Goal: Information Seeking & Learning: Find specific fact

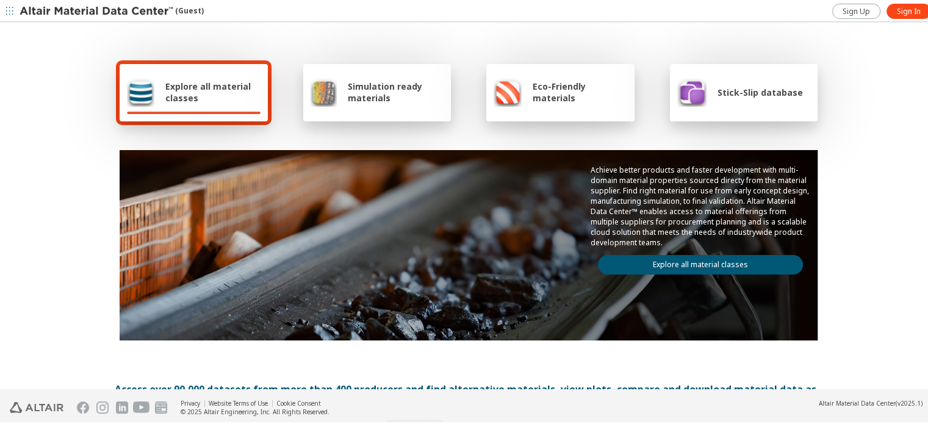
click at [737, 268] on div "Achieve better products and faster development with multi-domain material prope…" at bounding box center [701, 217] width 234 height 139
click at [735, 261] on link "Explore all material classes" at bounding box center [700, 263] width 205 height 20
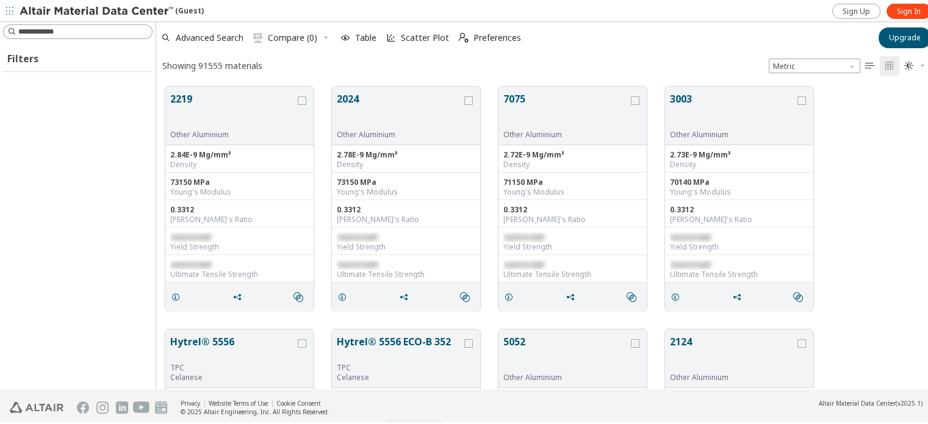
scroll to position [303, 772]
click at [78, 33] on input at bounding box center [85, 30] width 134 height 12
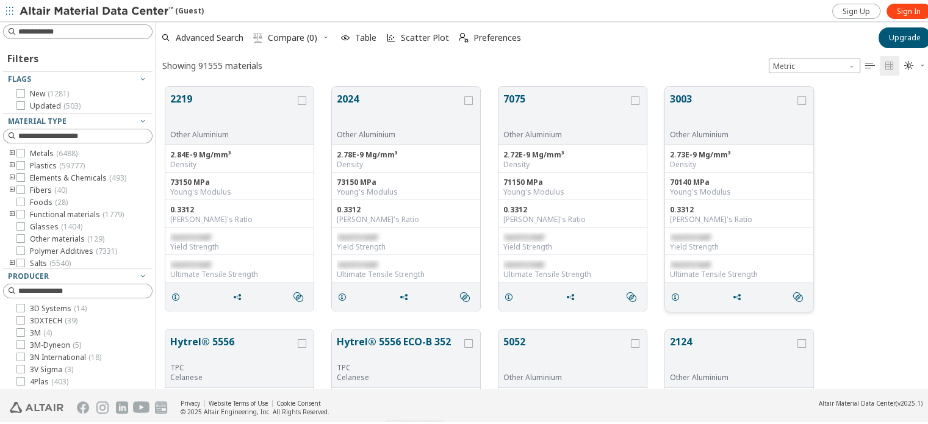
click at [698, 110] on button "3003" at bounding box center [732, 109] width 125 height 38
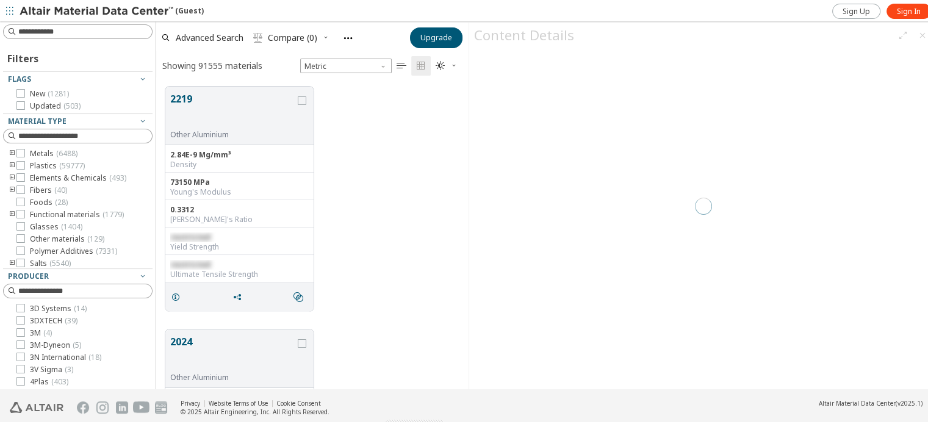
scroll to position [663, 0]
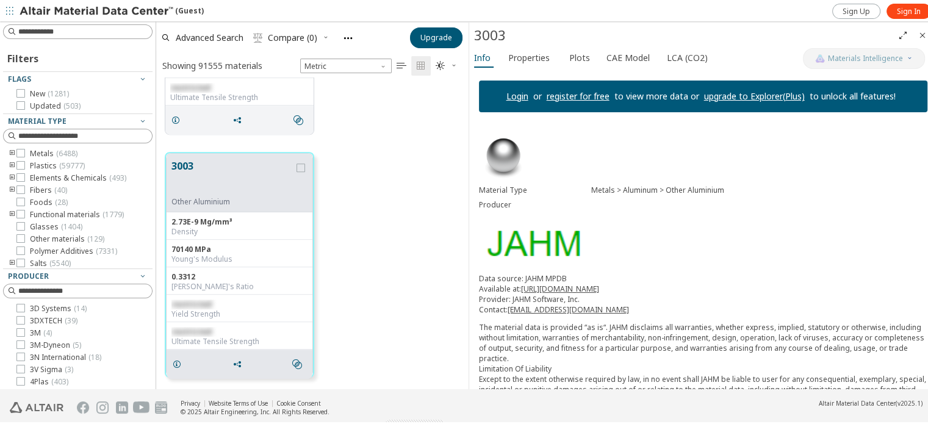
click at [619, 43] on div "3003" at bounding box center [683, 34] width 419 height 20
click at [575, 67] on div "Info Properties Plots CAE Model LCA (CO2)" at bounding box center [636, 57] width 334 height 23
click at [576, 60] on span "Plots" at bounding box center [579, 56] width 21 height 20
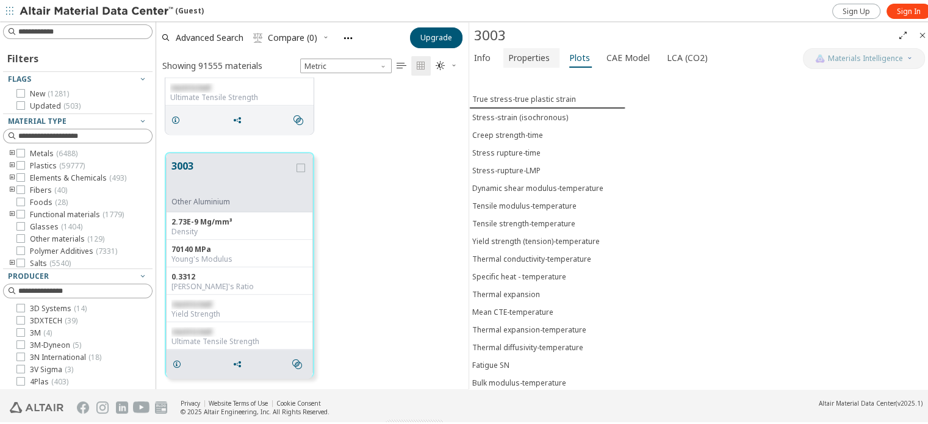
click at [535, 60] on span "Properties" at bounding box center [529, 56] width 42 height 20
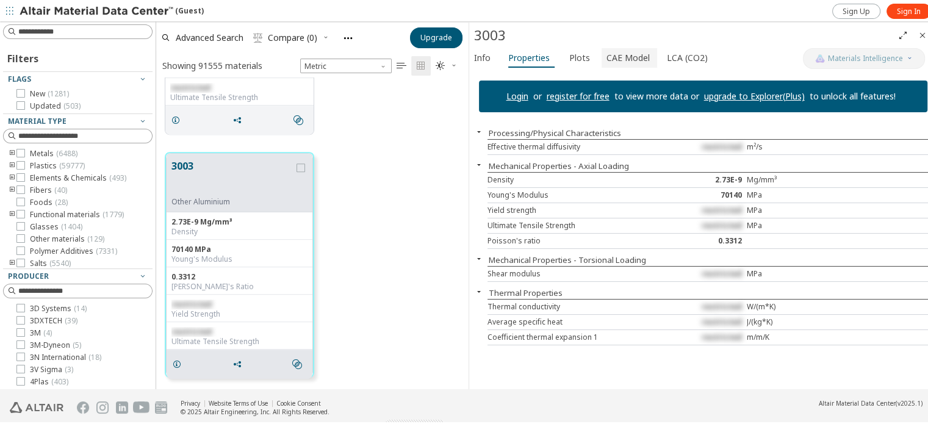
click at [631, 57] on span "CAE Model" at bounding box center [628, 56] width 43 height 20
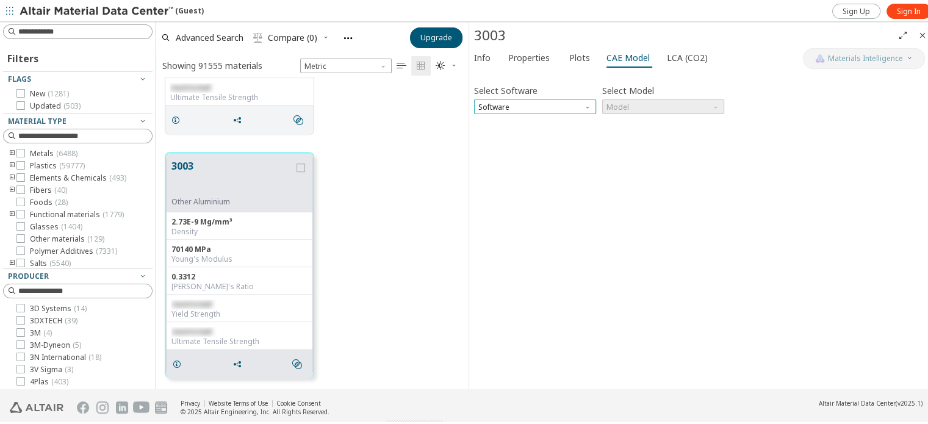
click at [566, 107] on span "Software" at bounding box center [535, 105] width 122 height 15
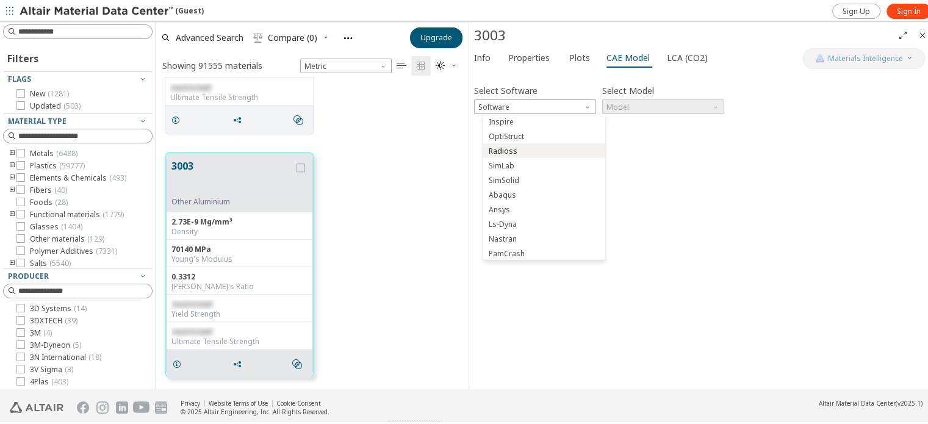
click at [513, 147] on span "Radioss" at bounding box center [544, 149] width 112 height 9
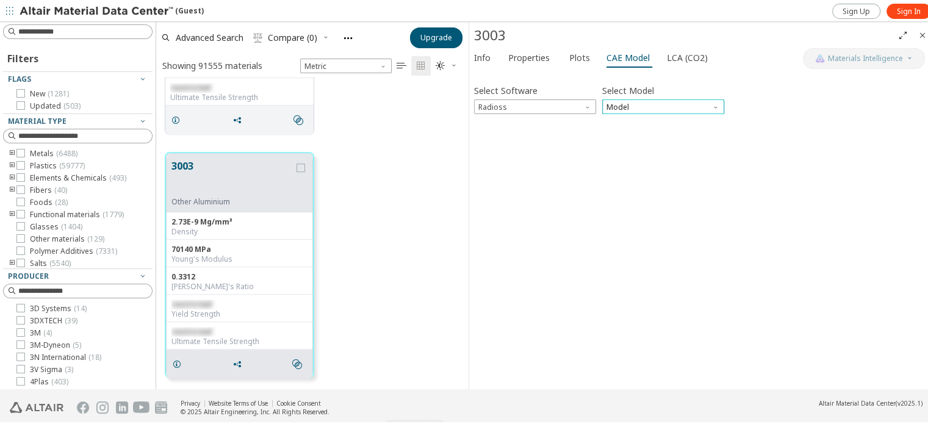
click at [653, 101] on span "Model" at bounding box center [663, 105] width 122 height 15
click at [620, 234] on div "Select Software Radioss Select Model Model Invalid data. Please check your inpu…" at bounding box center [703, 228] width 458 height 309
click at [638, 98] on span "Model" at bounding box center [663, 105] width 122 height 15
click at [626, 114] on button "Law1" at bounding box center [673, 119] width 122 height 15
click at [759, 148] on div "Select Software Radioss Select Model Law1 Invalid data. Please check your input." at bounding box center [703, 228] width 458 height 309
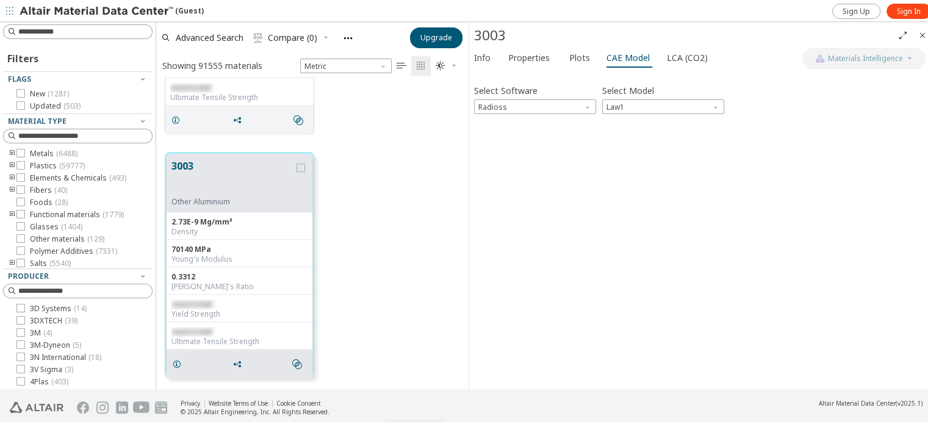
click at [769, 84] on div "Select Software Radioss Select Model Law1" at bounding box center [703, 96] width 458 height 32
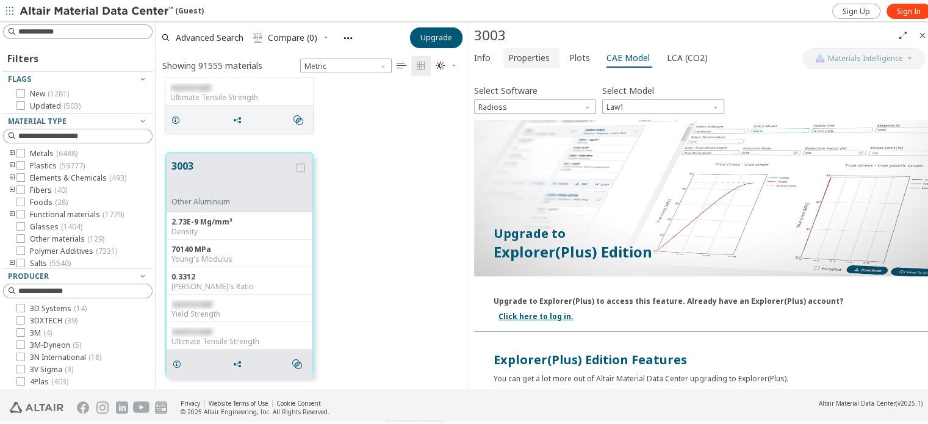
click at [529, 54] on span "Properties" at bounding box center [529, 56] width 42 height 20
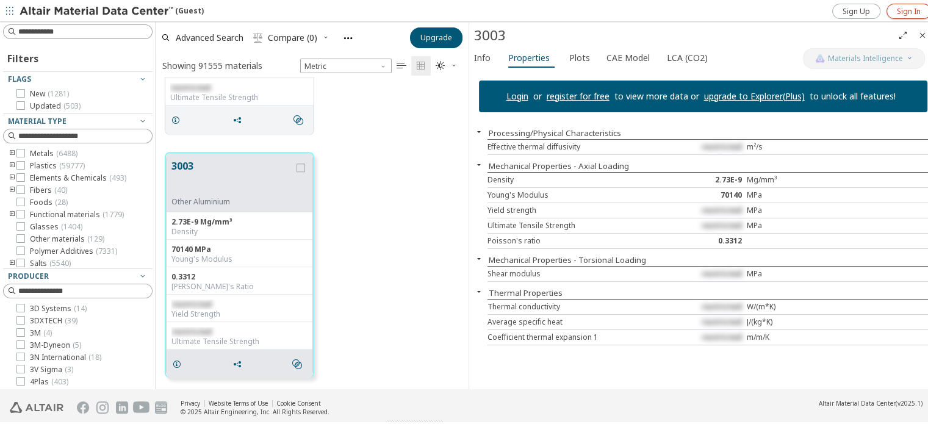
click at [909, 9] on span "Sign In" at bounding box center [909, 10] width 24 height 10
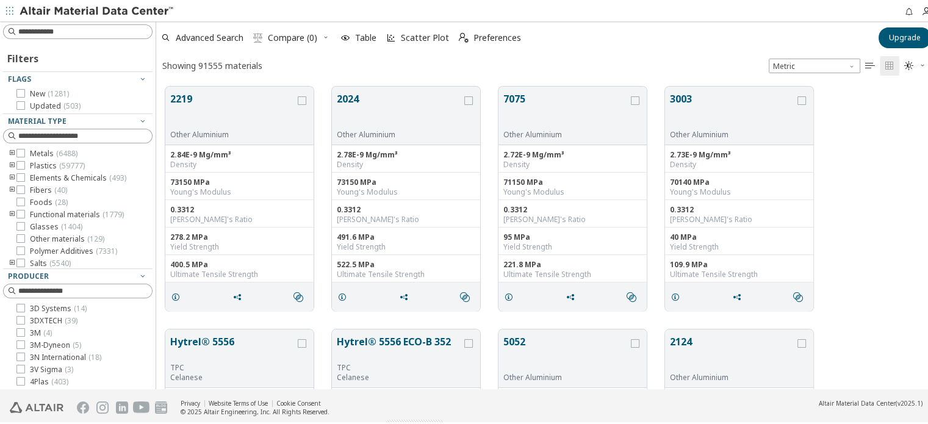
scroll to position [303, 772]
click at [751, 99] on button "3003" at bounding box center [732, 109] width 125 height 38
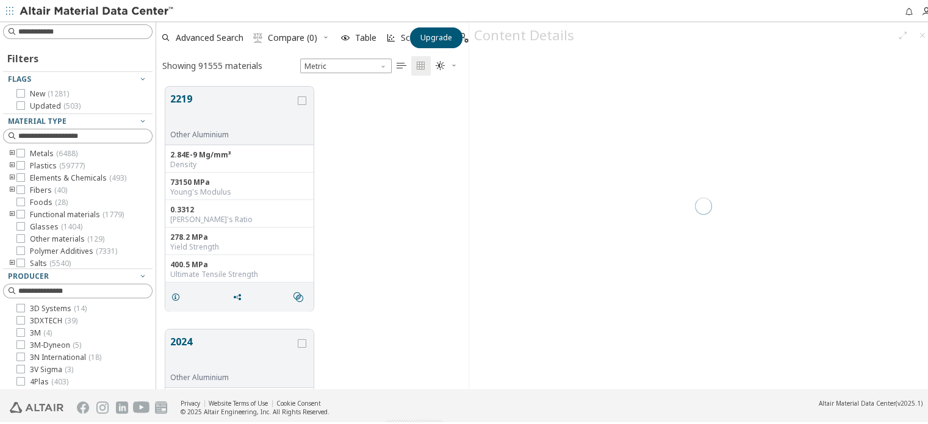
scroll to position [303, 303]
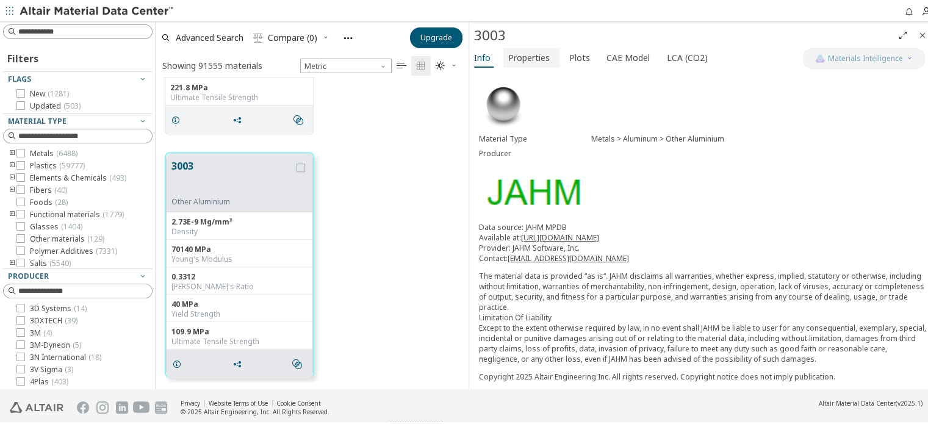
click at [547, 60] on span "Properties" at bounding box center [529, 56] width 42 height 20
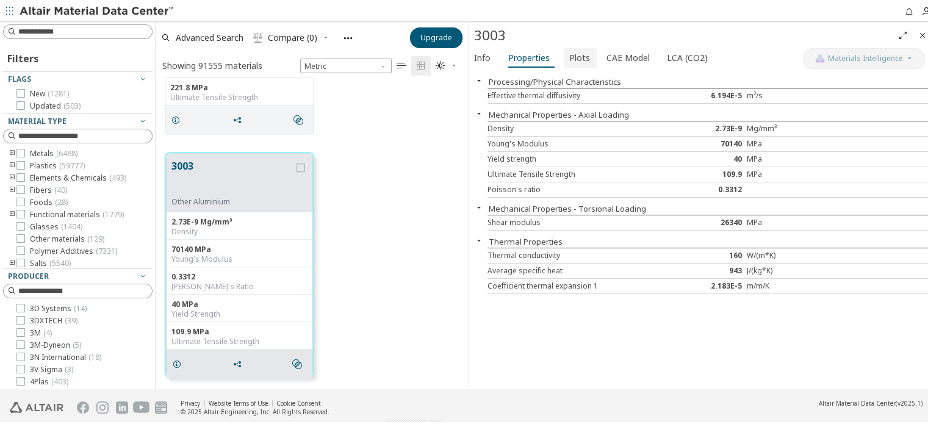
click at [571, 52] on span "Plots" at bounding box center [579, 56] width 21 height 20
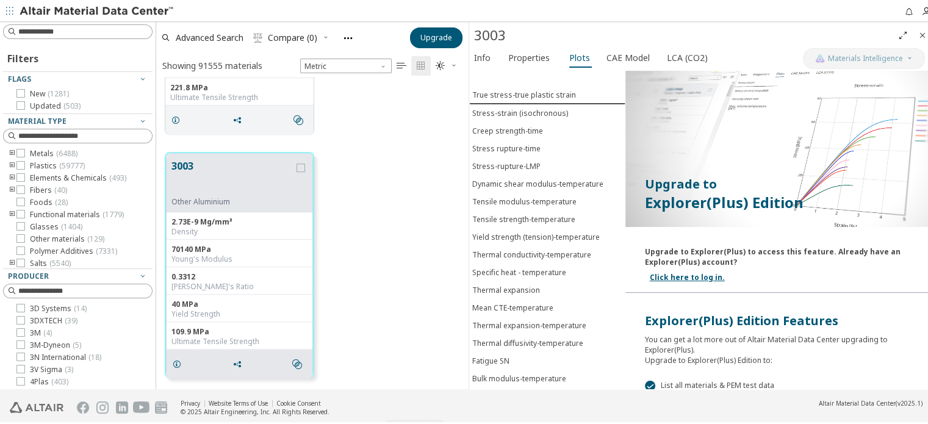
scroll to position [0, 0]
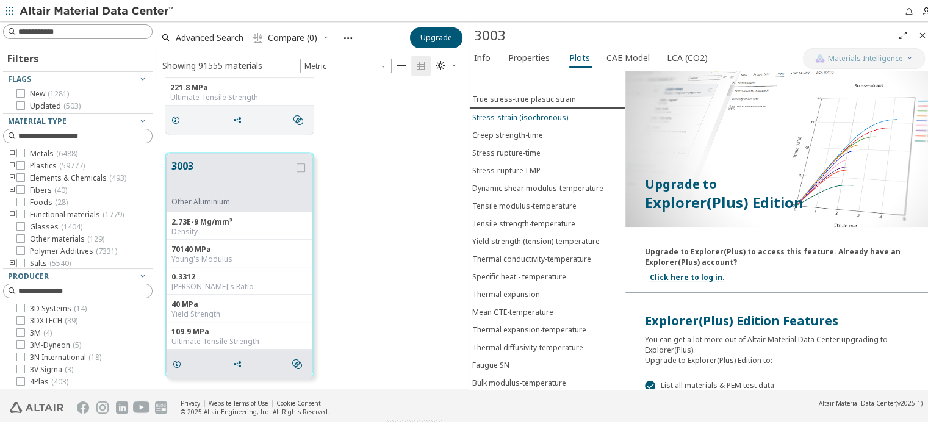
click at [518, 111] on div "Stress-strain (isochronous)" at bounding box center [520, 115] width 96 height 10
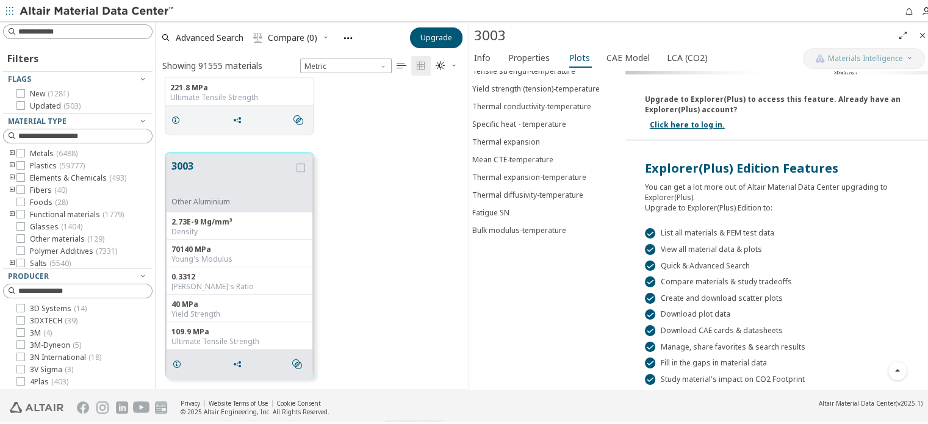
scroll to position [197, 0]
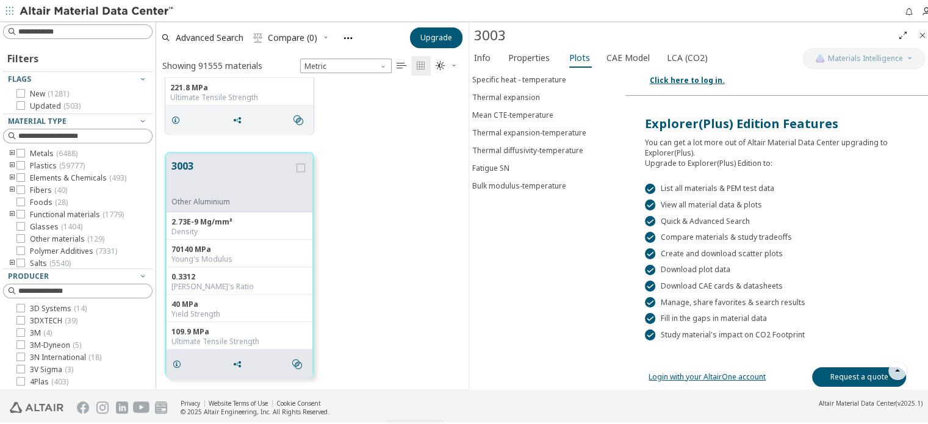
click at [712, 375] on div "Login with your AltairOne account Request a quote" at bounding box center [782, 366] width 312 height 54
click at [711, 371] on link "Login with your AltairOne account" at bounding box center [707, 375] width 117 height 10
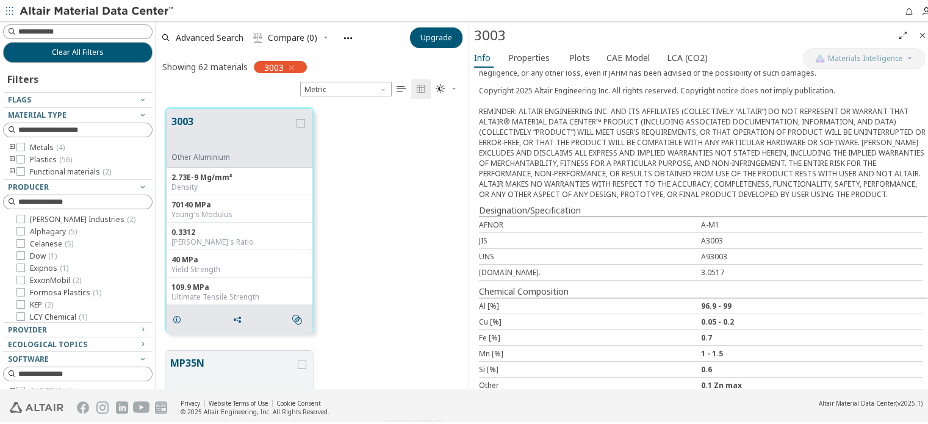
scroll to position [1, 0]
click at [587, 56] on button "Plots" at bounding box center [581, 56] width 32 height 20
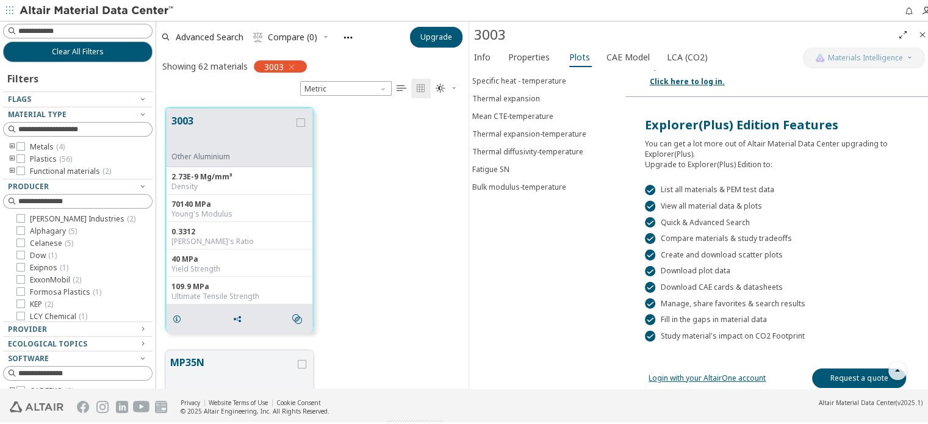
scroll to position [197, 0]
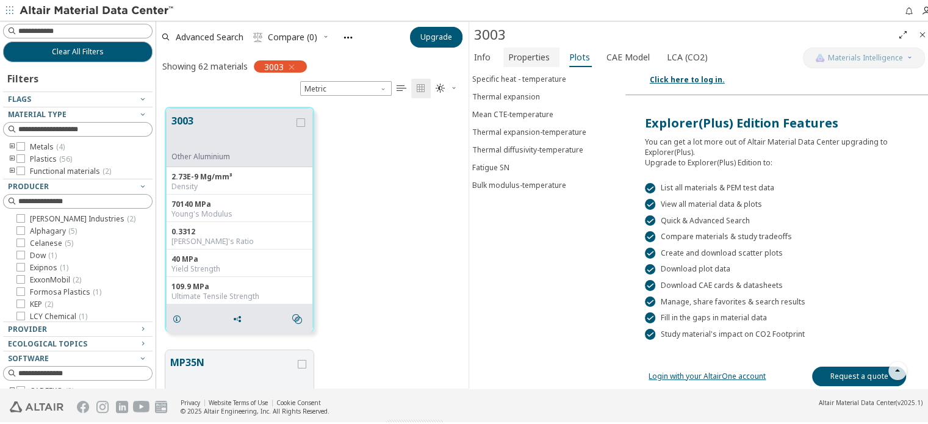
click at [525, 64] on button "Properties" at bounding box center [532, 56] width 56 height 20
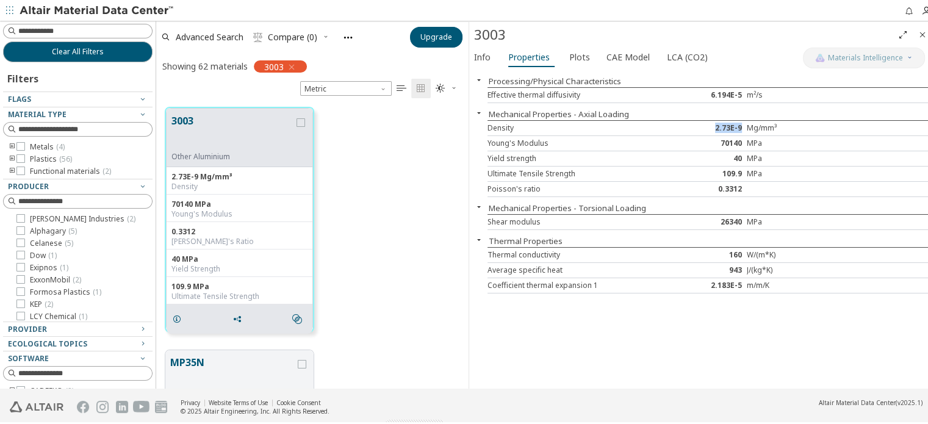
drag, startPoint x: 718, startPoint y: 125, endPoint x: 745, endPoint y: 125, distance: 26.9
click at [745, 125] on div "2.73E-9" at bounding box center [710, 126] width 74 height 10
copy div "2.73E-9"
